Goal: Task Accomplishment & Management: Use online tool/utility

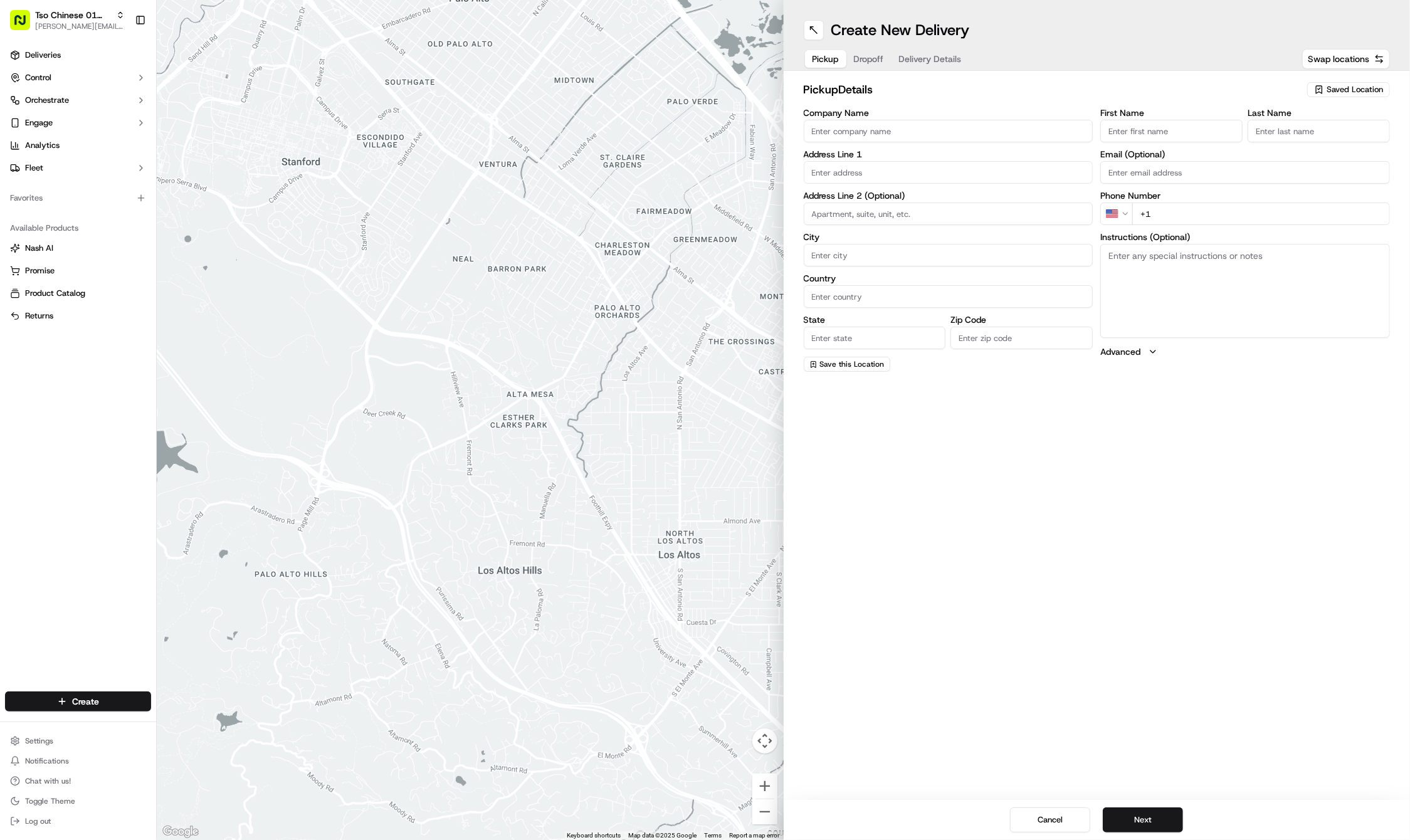
click at [466, 225] on div at bounding box center [470, 420] width 627 height 840
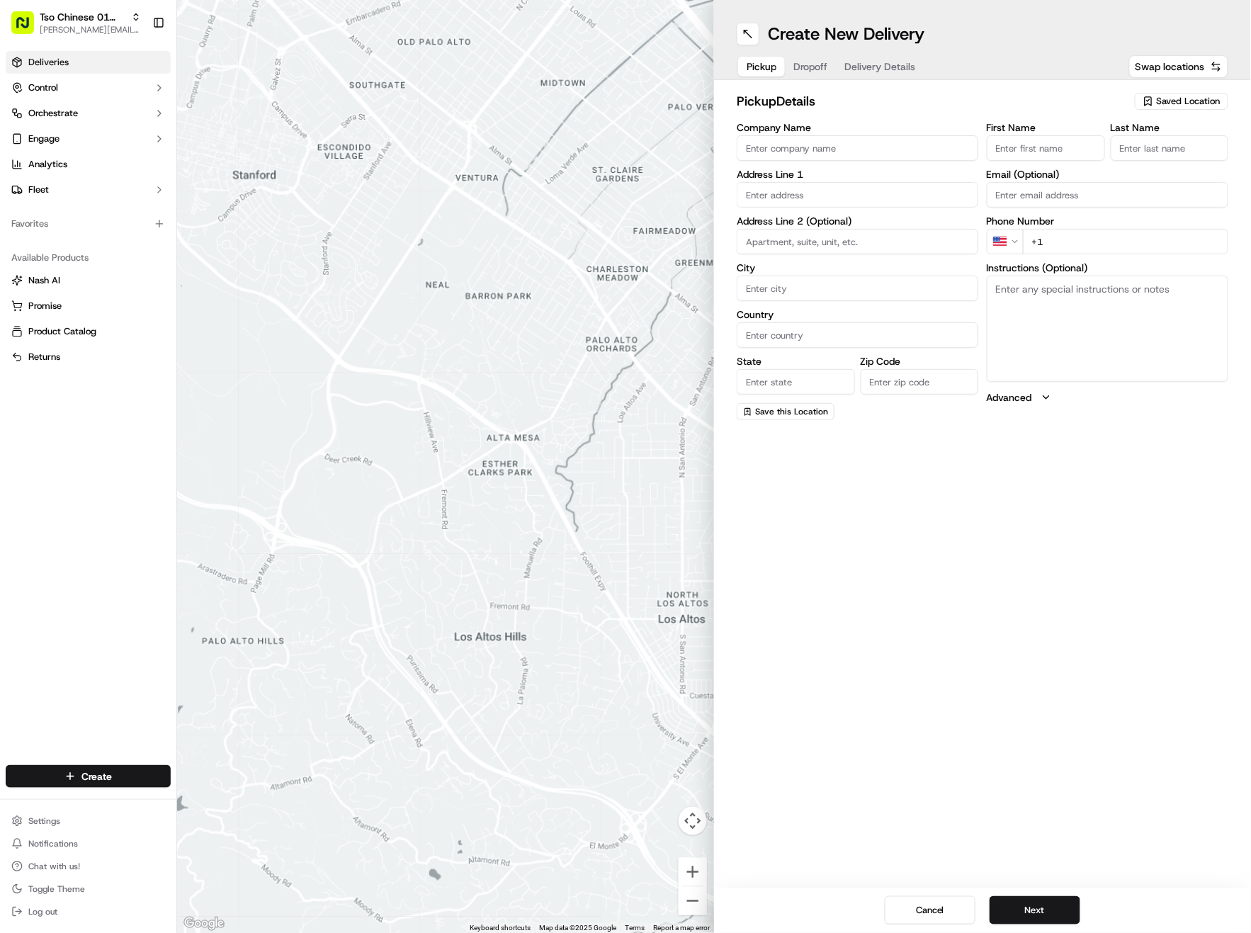
click at [58, 64] on span "Deliveries" at bounding box center [48, 62] width 40 height 13
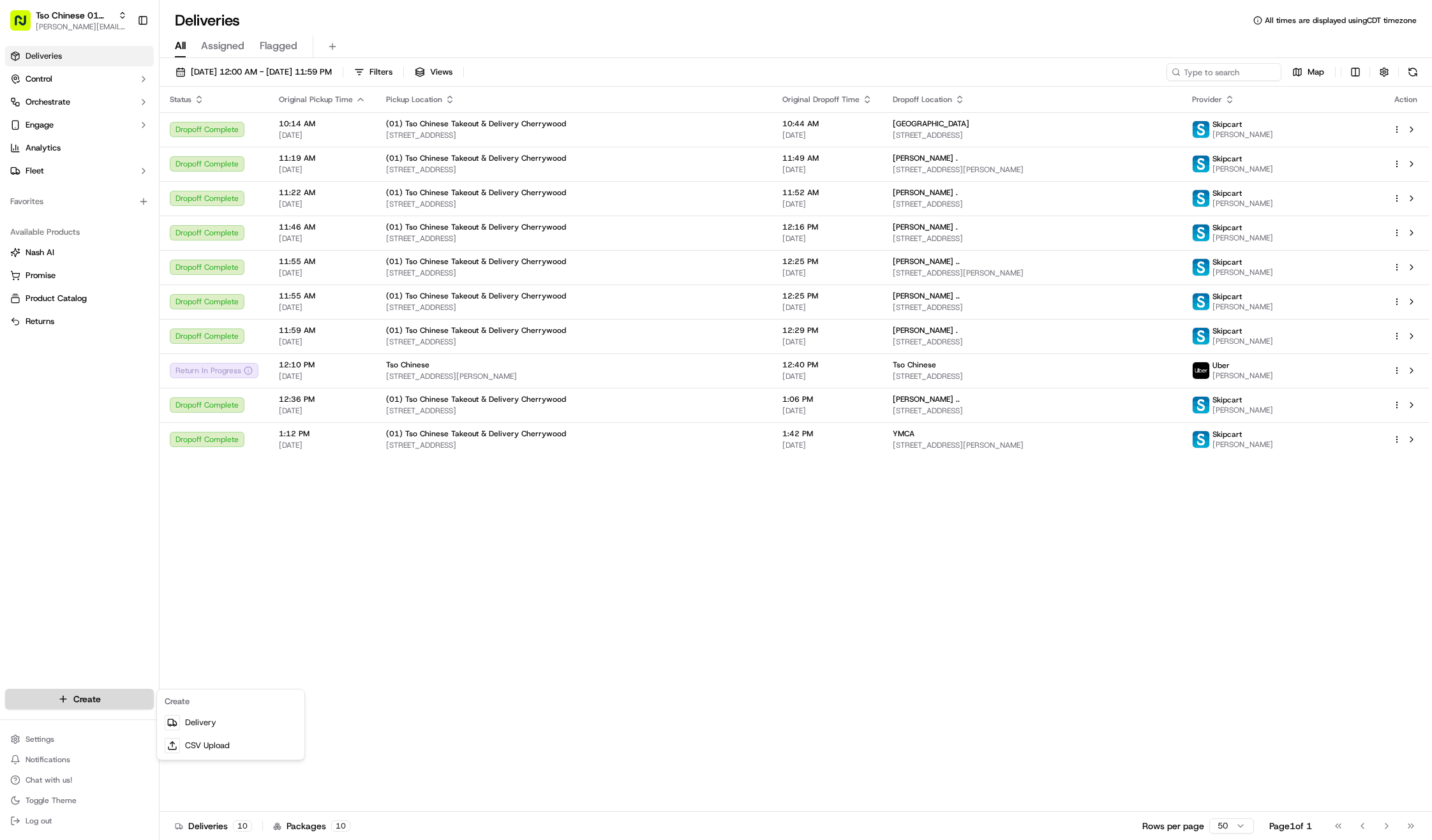
click at [103, 703] on html "Tso Chinese 01 Cherrywood [PERSON_NAME][EMAIL_ADDRESS][DOMAIN_NAME] Toggle Side…" at bounding box center [716, 420] width 1432 height 840
click at [182, 719] on link "Delivery" at bounding box center [231, 723] width 142 height 23
